Goal: Check status

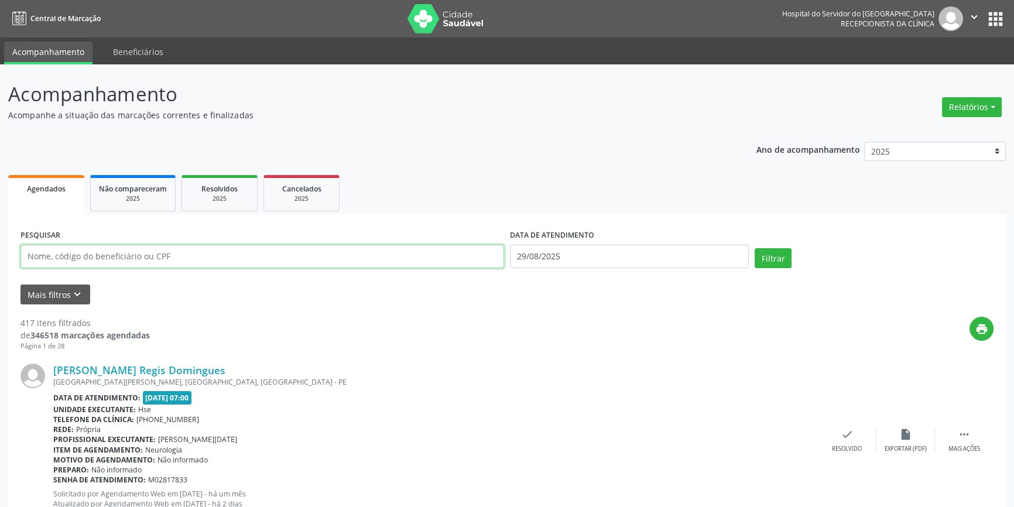
click at [124, 258] on input "text" at bounding box center [262, 256] width 484 height 23
type input "JUÇARA"
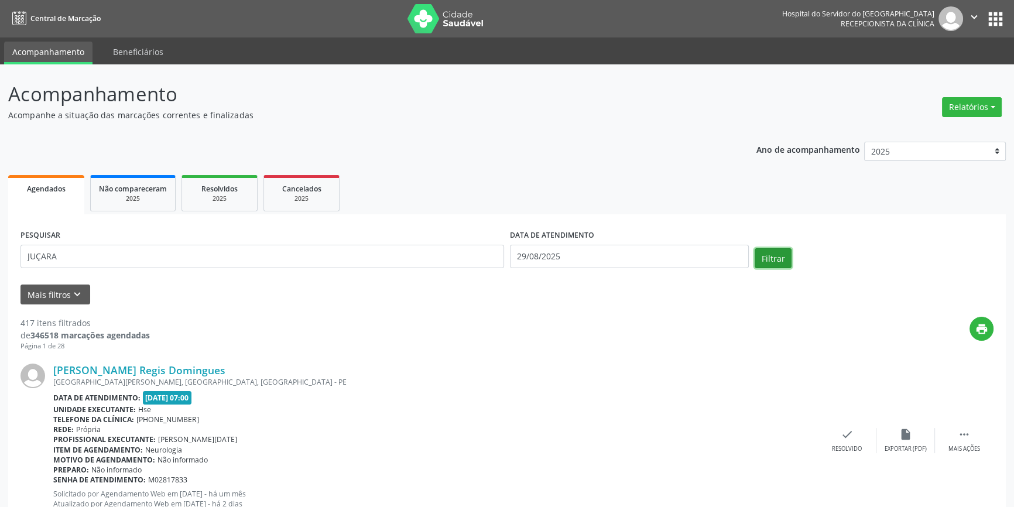
click at [765, 257] on button "Filtrar" at bounding box center [773, 258] width 37 height 20
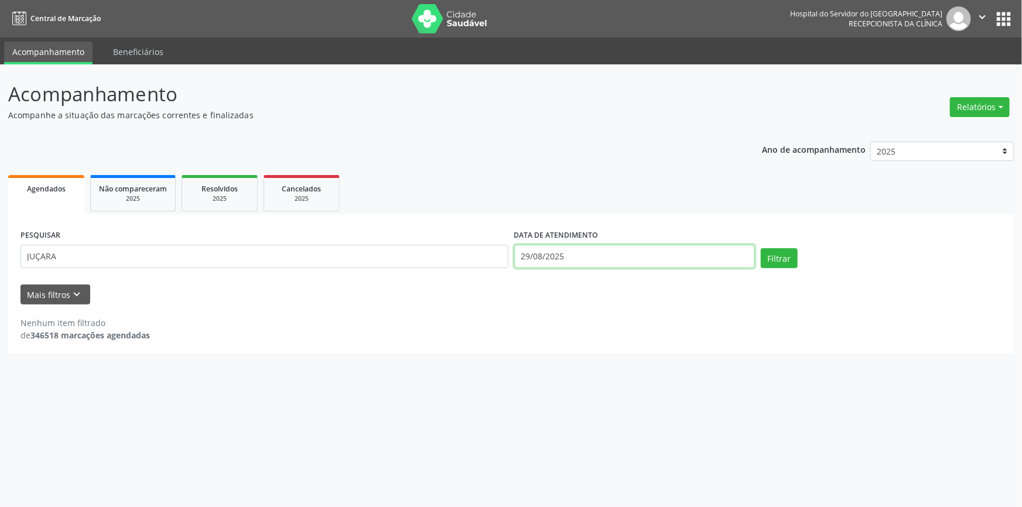
click at [607, 251] on input "29/08/2025" at bounding box center [634, 256] width 241 height 23
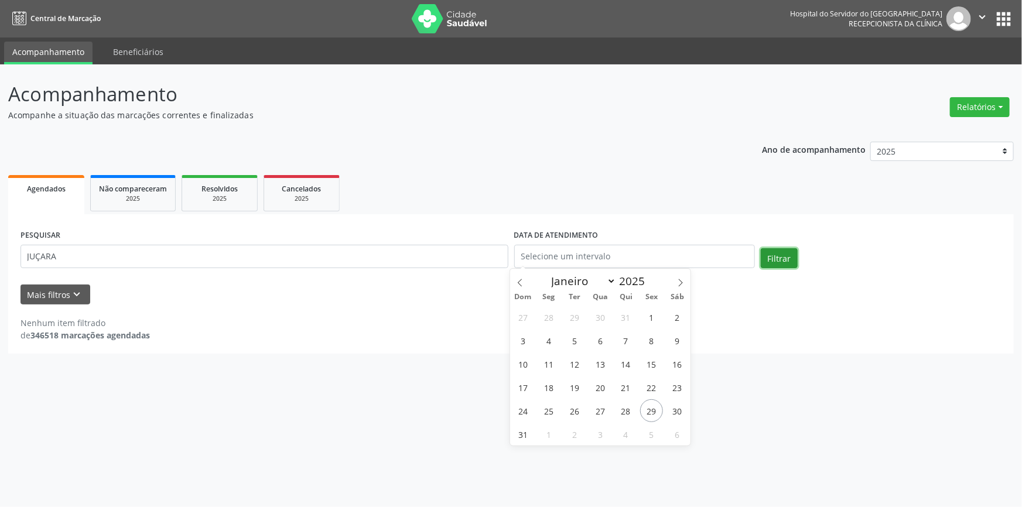
click at [780, 254] on button "Filtrar" at bounding box center [779, 258] width 37 height 20
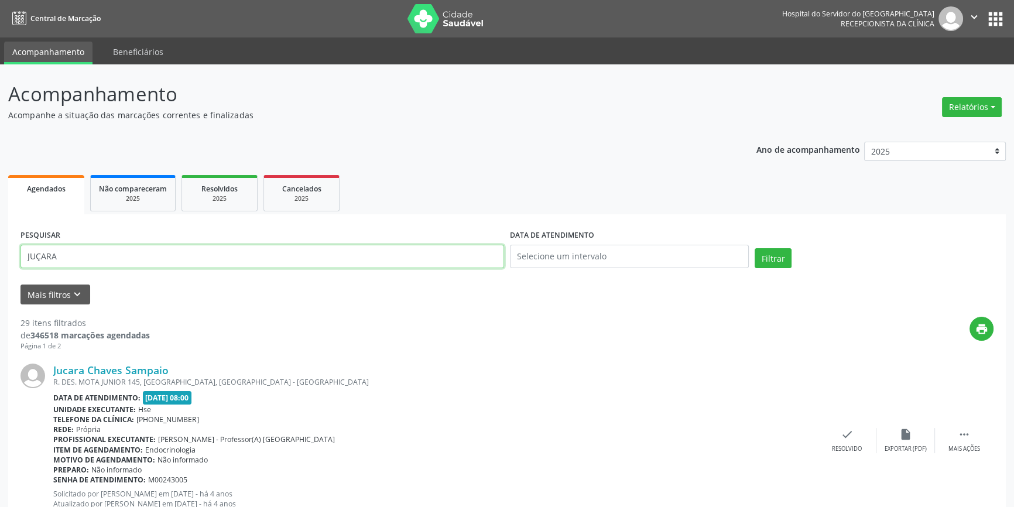
click at [121, 260] on input "JUÇARA" at bounding box center [262, 256] width 484 height 23
type input "JUÇARA CRIS"
click at [784, 256] on button "Filtrar" at bounding box center [773, 258] width 37 height 20
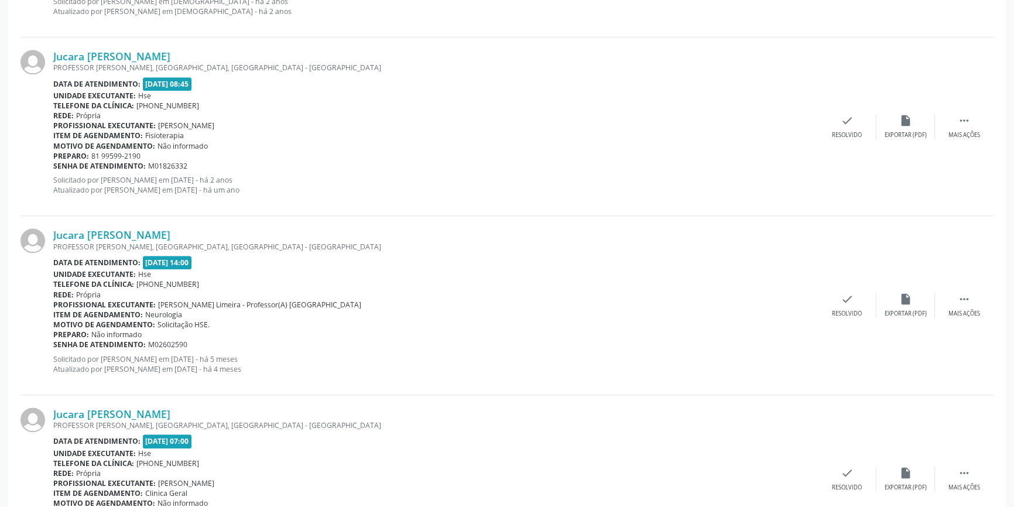
scroll to position [1640, 0]
